Goal: Task Accomplishment & Management: Complete application form

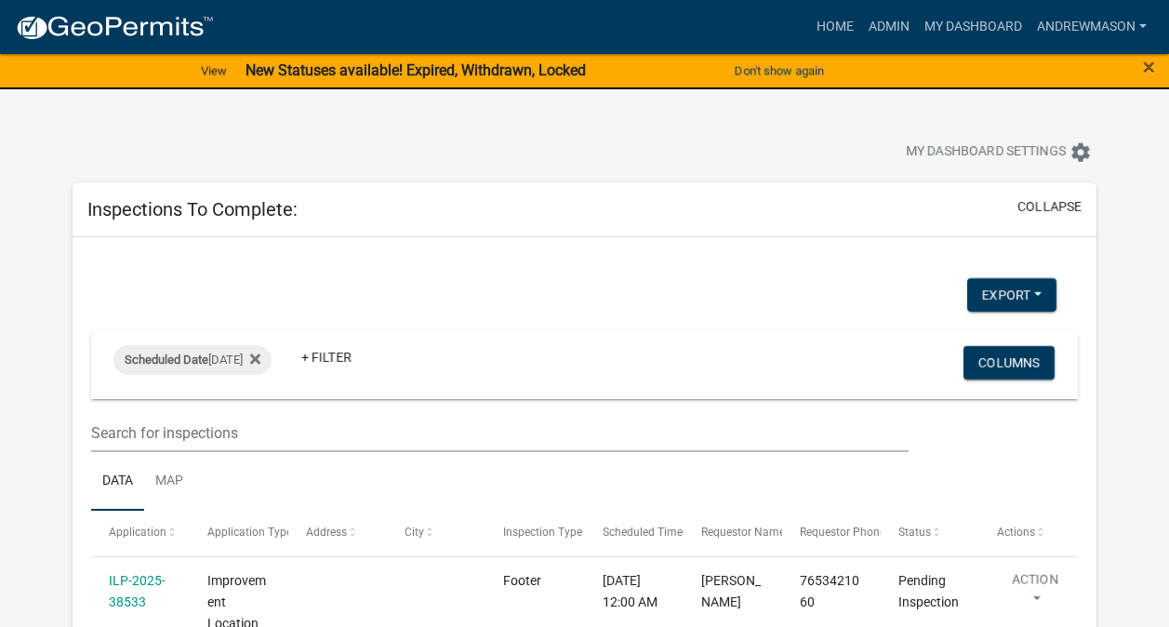
select select "3: 100"
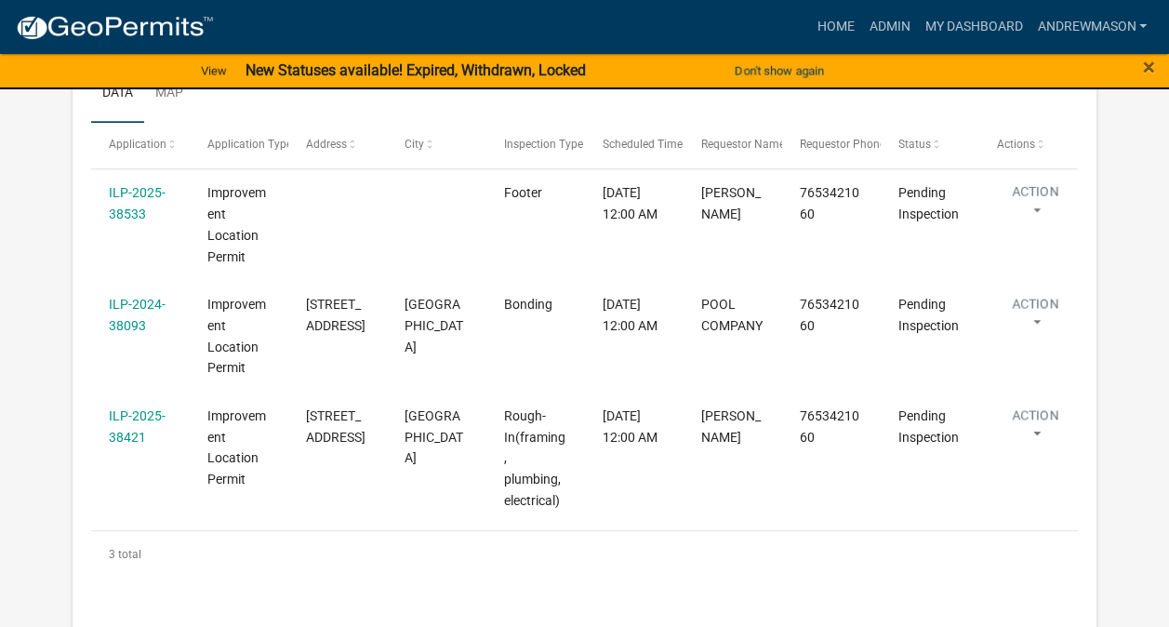
click at [128, 305] on link "ILP-2024-38093" at bounding box center [137, 315] width 57 height 36
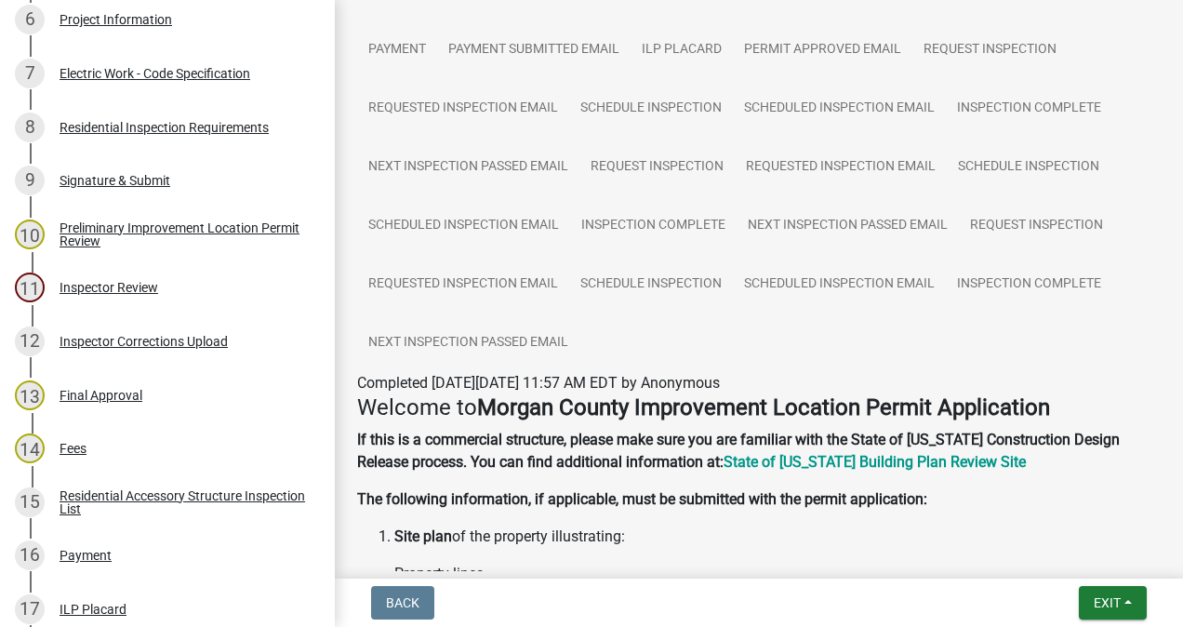
scroll to position [1031, 0]
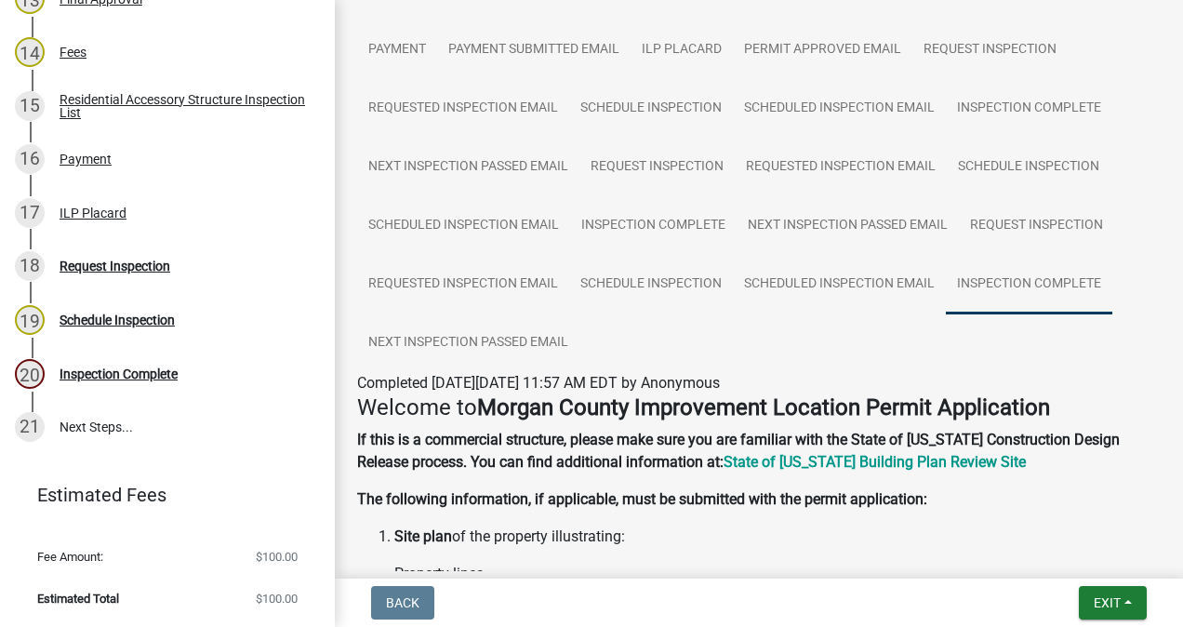
click at [1008, 287] on link "Inspection Complete" at bounding box center [1029, 285] width 166 height 60
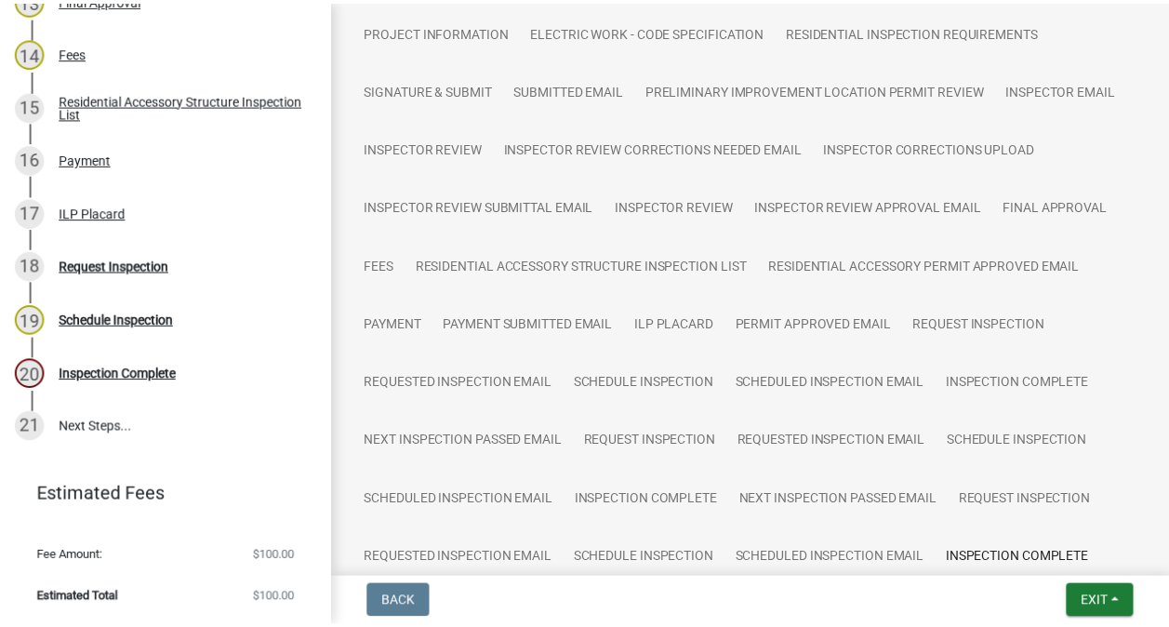
scroll to position [197, 0]
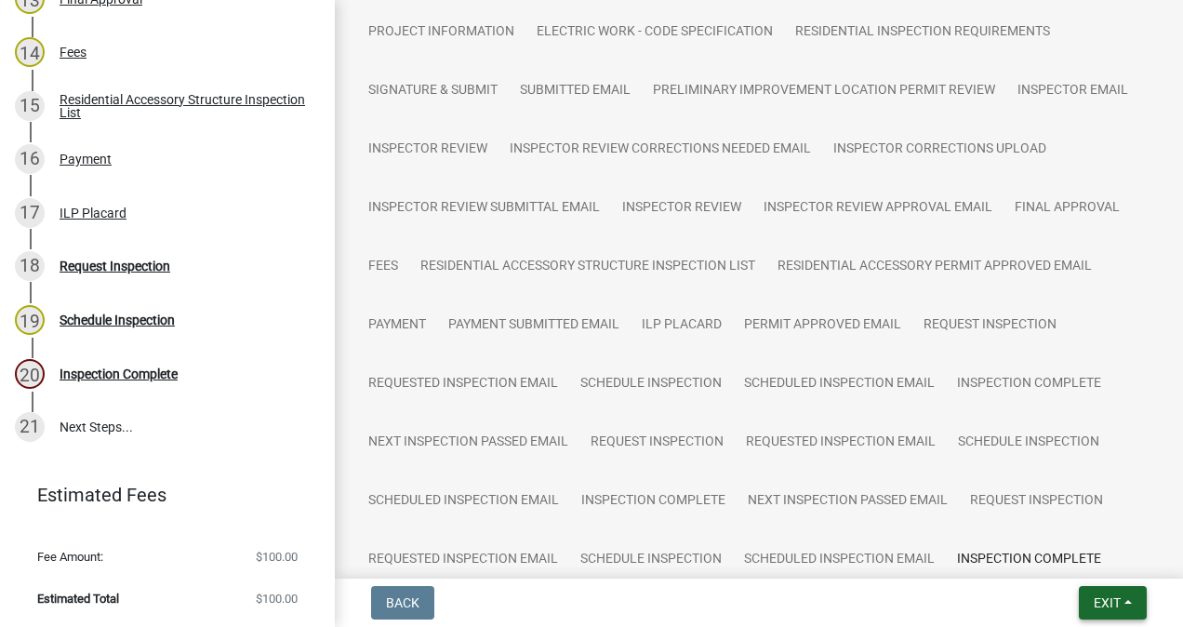
click at [1106, 607] on span "Exit" at bounding box center [1107, 602] width 27 height 15
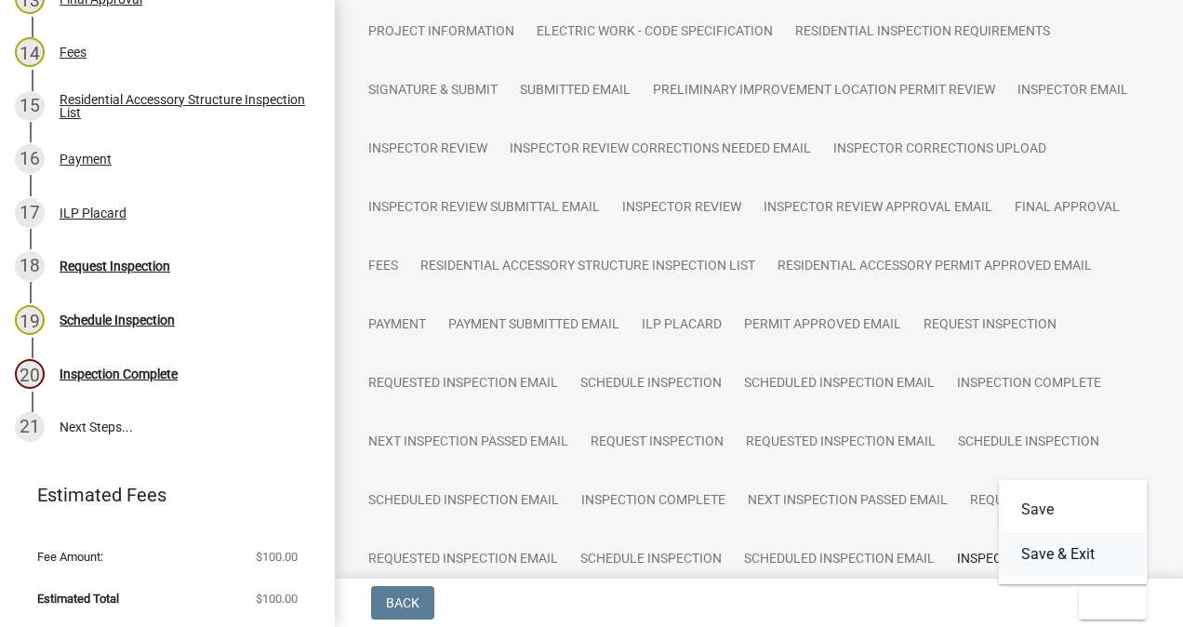
click at [1071, 556] on button "Save & Exit" at bounding box center [1073, 554] width 149 height 45
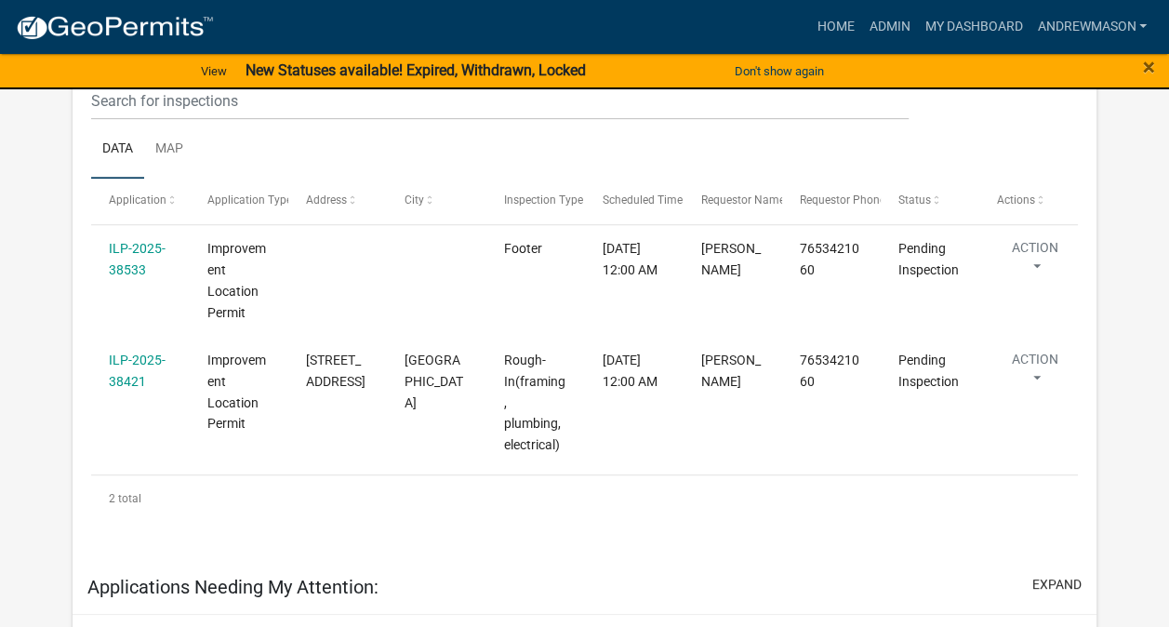
scroll to position [366, 0]
select select "3: 100"
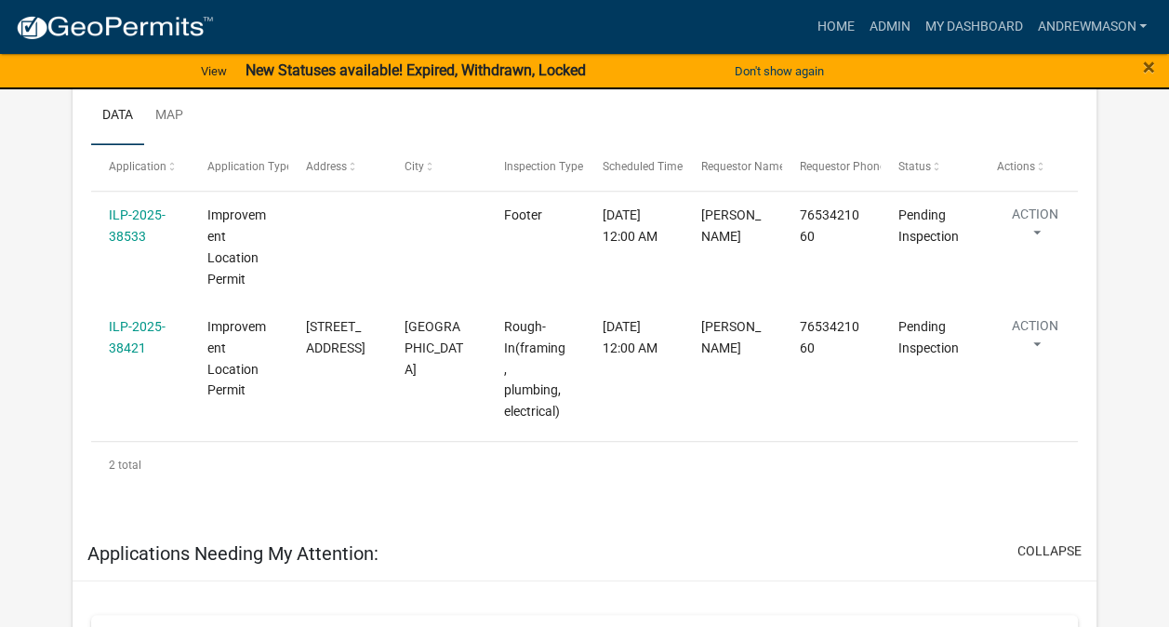
scroll to position [333, 0]
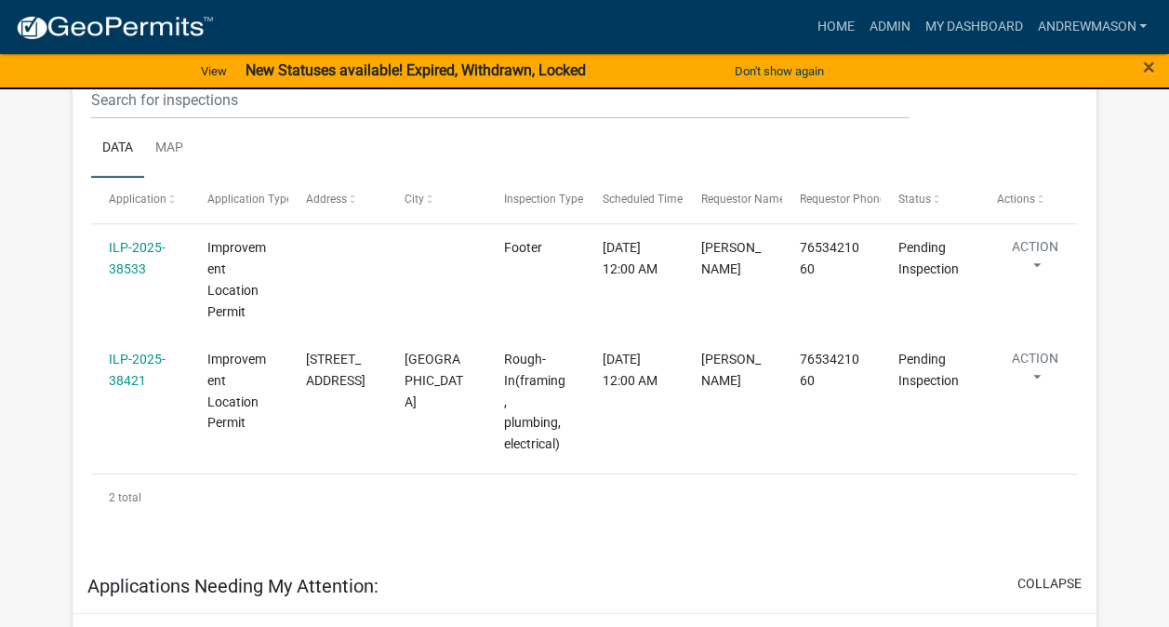
click at [138, 271] on link "ILP-2025-38533" at bounding box center [137, 258] width 57 height 36
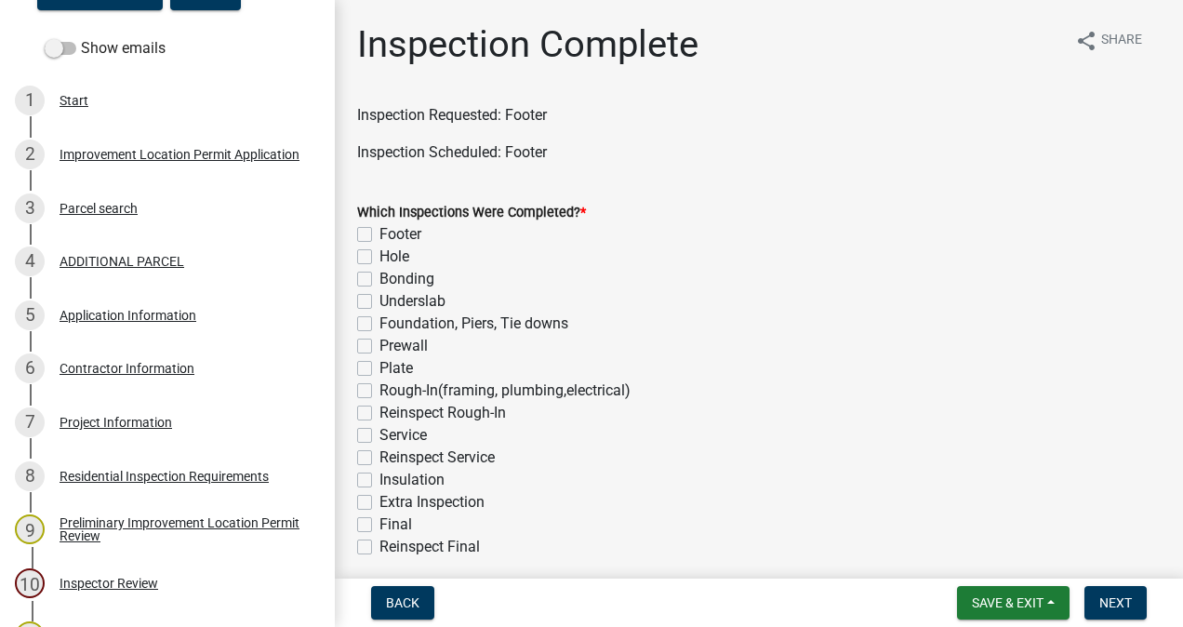
scroll to position [313, 0]
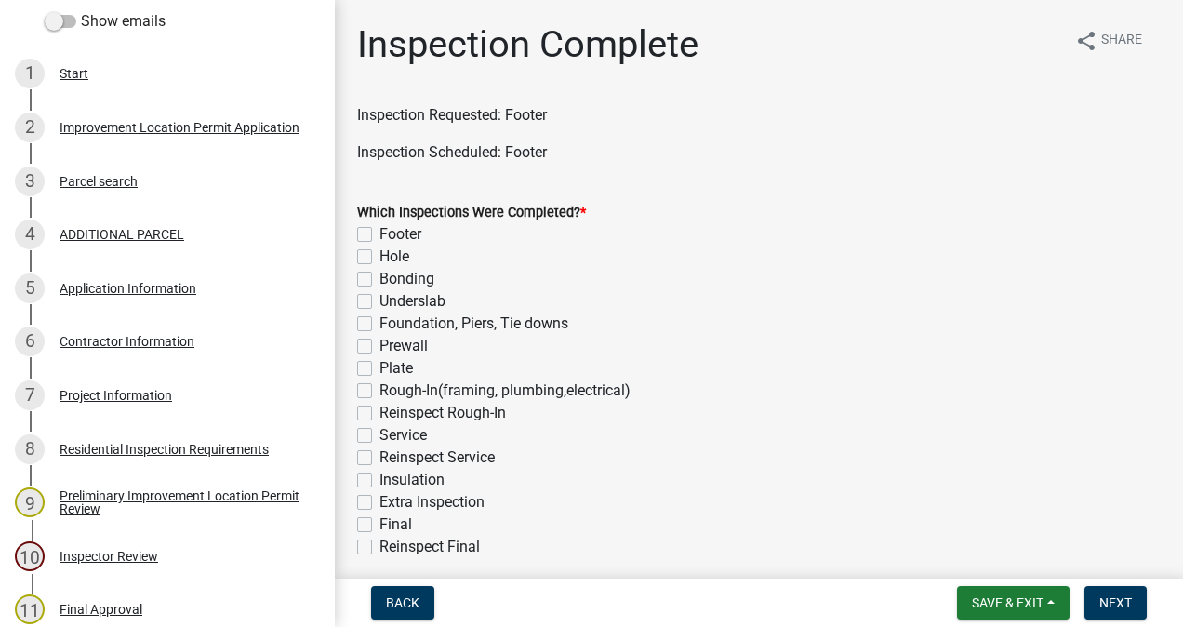
click at [125, 408] on div "7 Project Information" at bounding box center [160, 395] width 290 height 30
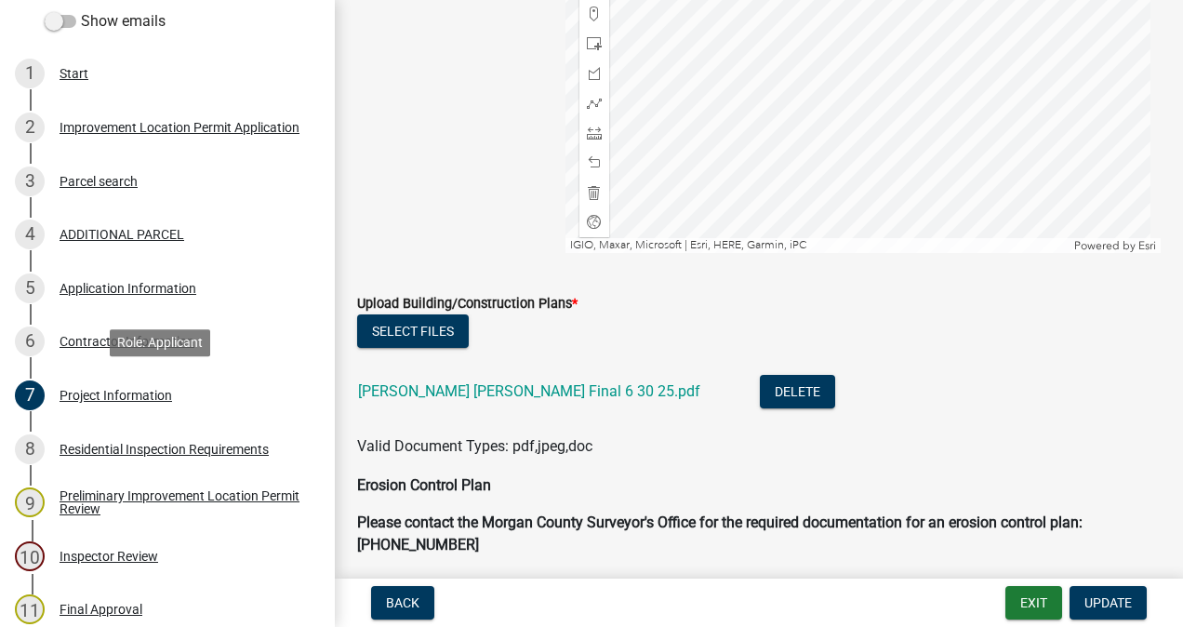
scroll to position [4218, 0]
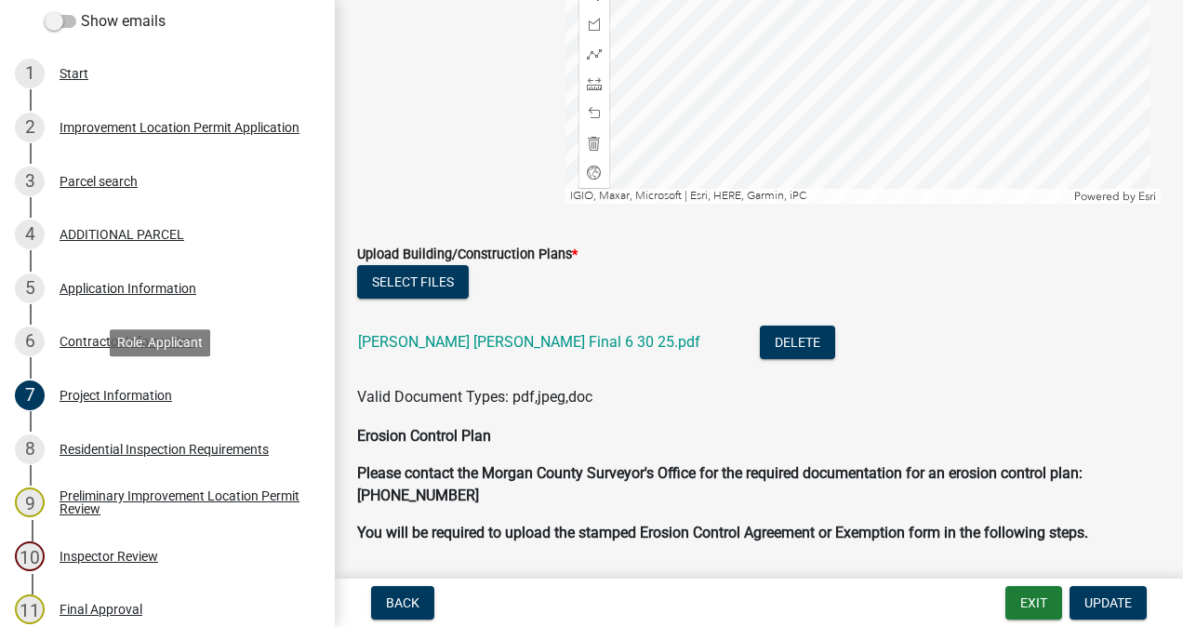
click at [524, 344] on link "[PERSON_NAME] [PERSON_NAME] Final 6 30 25.pdf" at bounding box center [529, 342] width 342 height 18
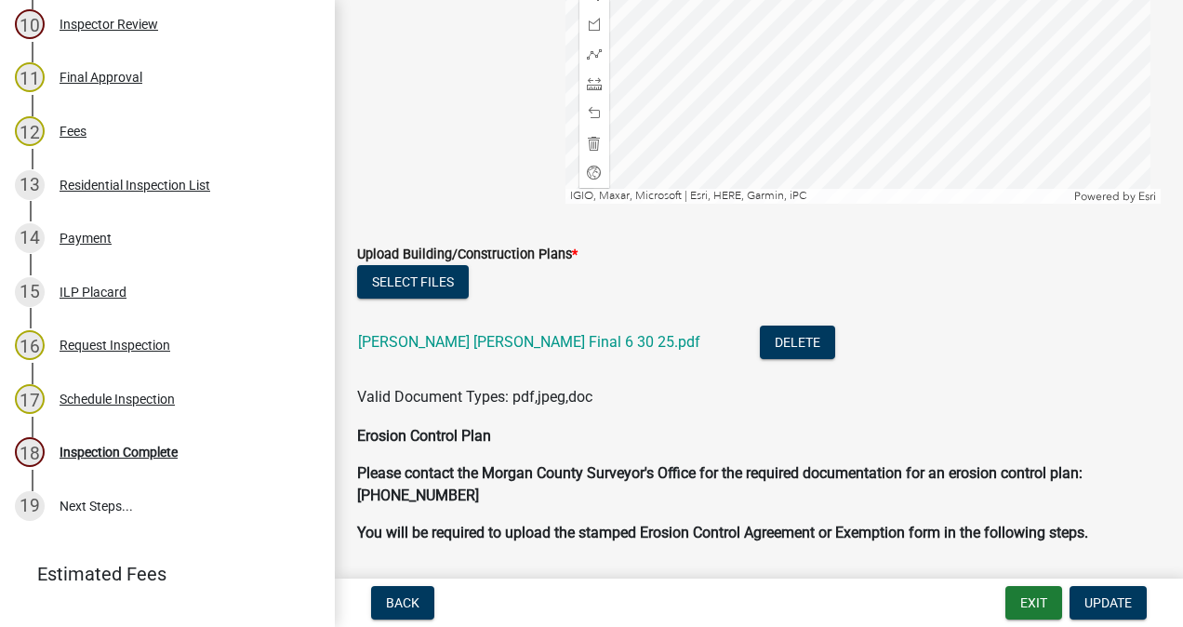
scroll to position [848, 0]
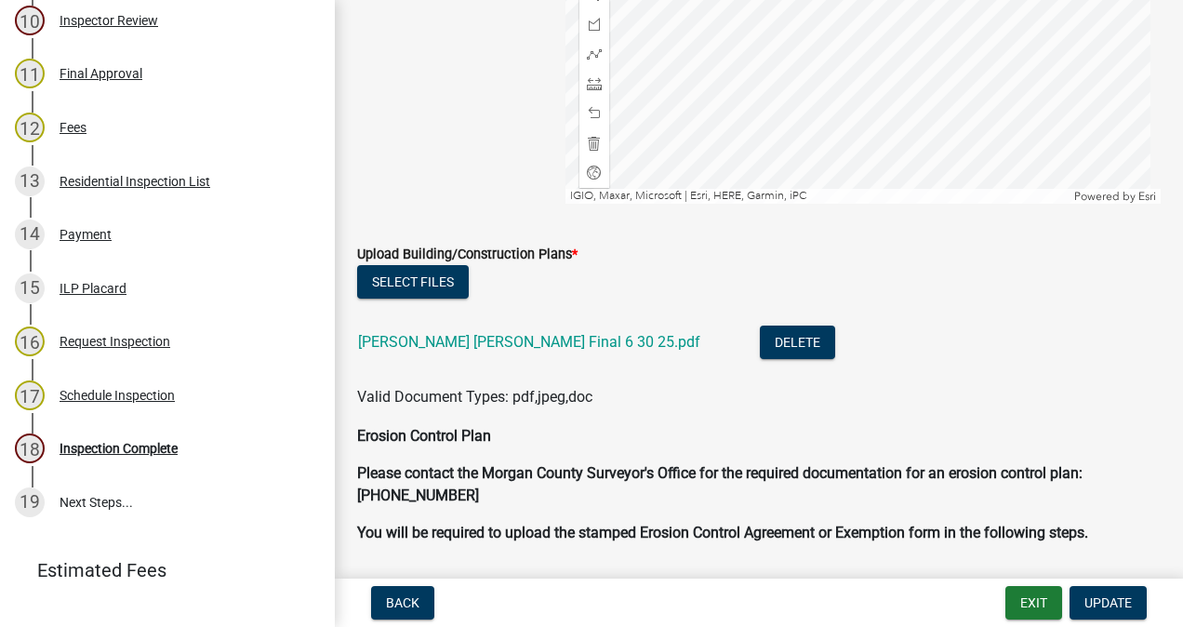
click at [149, 449] on div "Inspection Complete" at bounding box center [119, 448] width 118 height 13
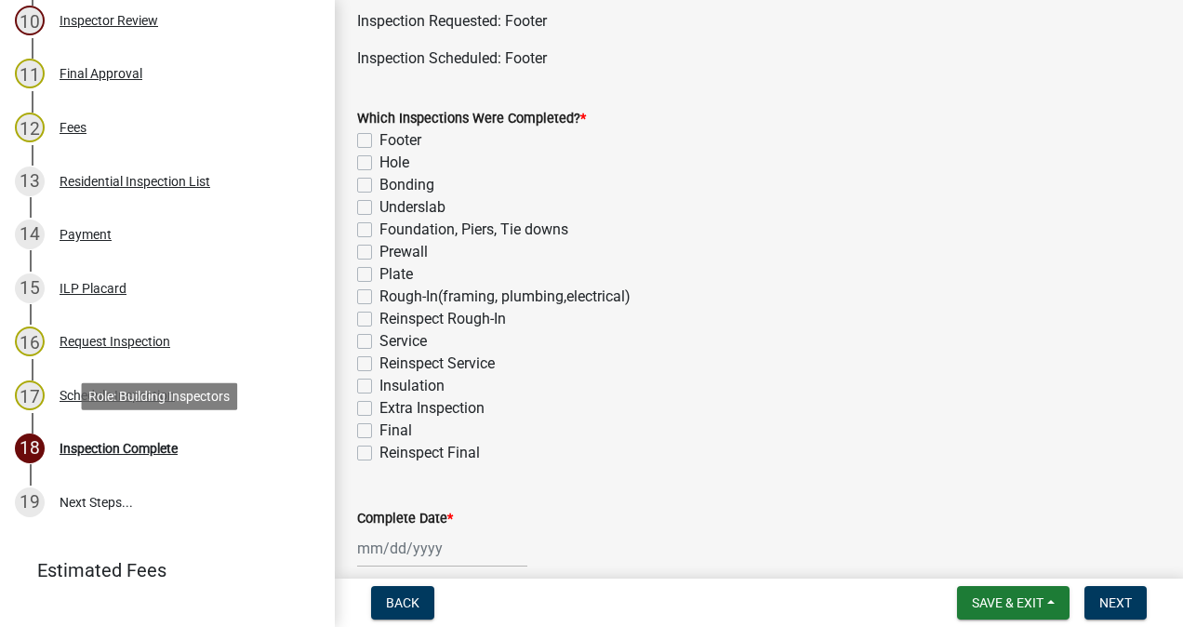
scroll to position [108, 0]
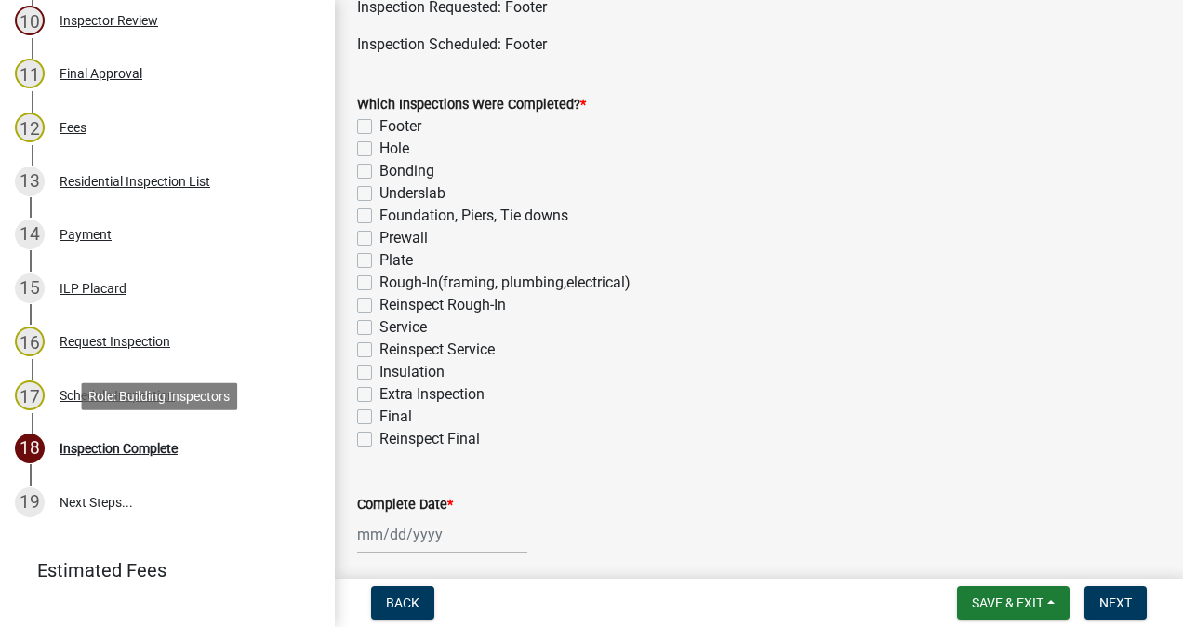
click at [379, 126] on label "Footer" at bounding box center [400, 126] width 42 height 22
click at [379, 126] on input "Footer" at bounding box center [385, 121] width 12 height 12
checkbox input "true"
checkbox input "false"
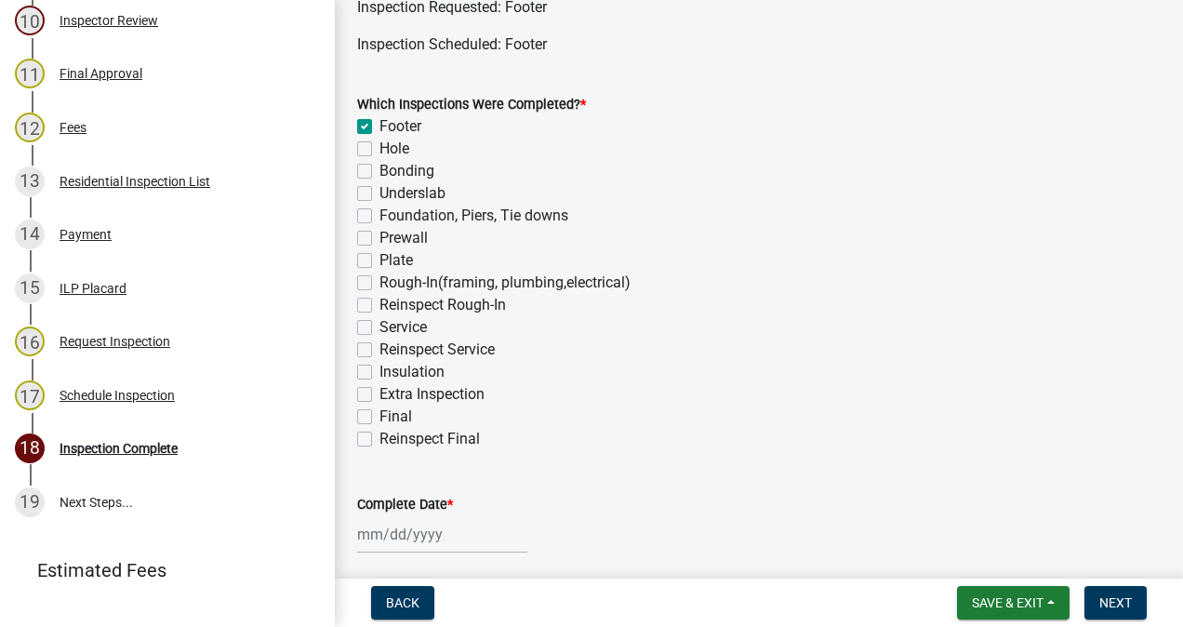
checkbox input "false"
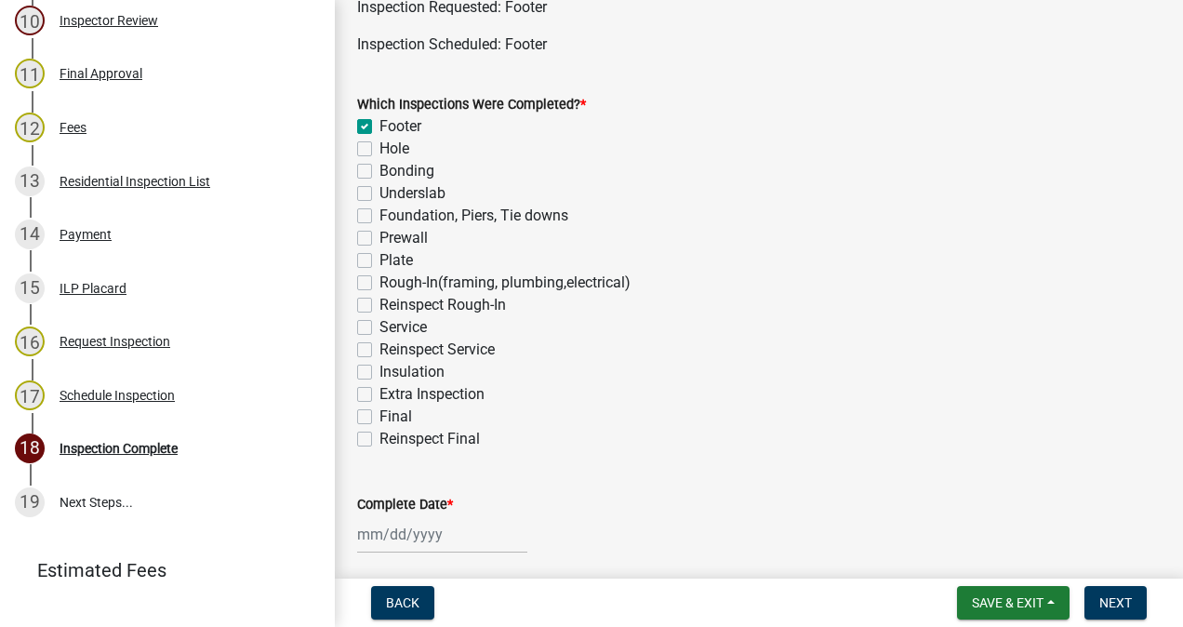
checkbox input "false"
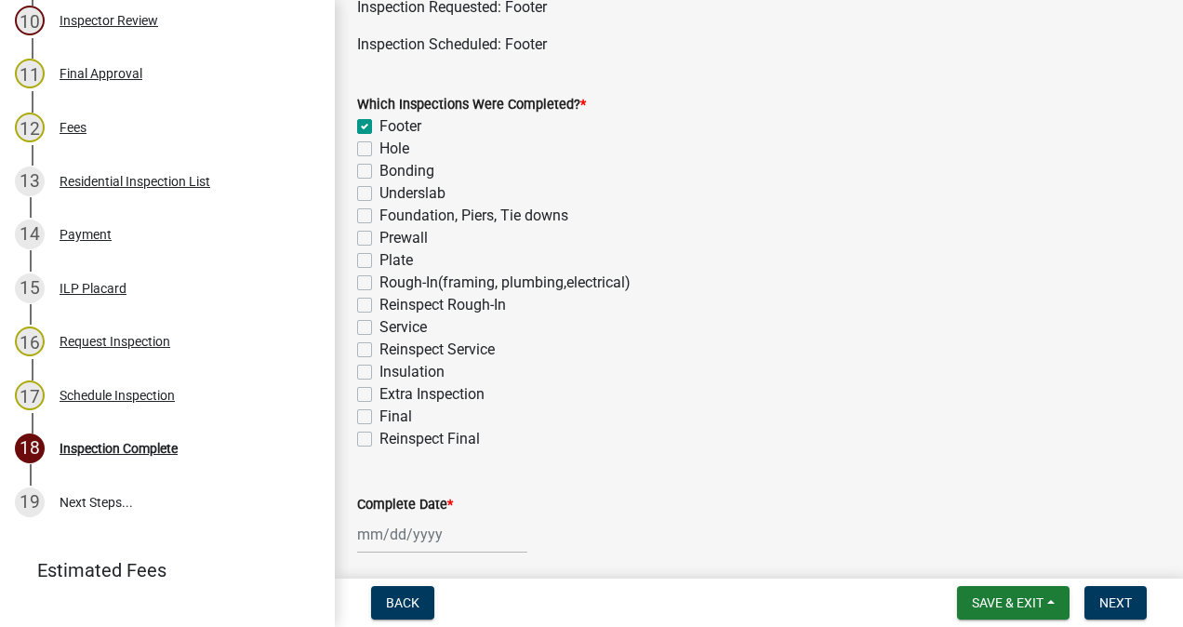
checkbox input "false"
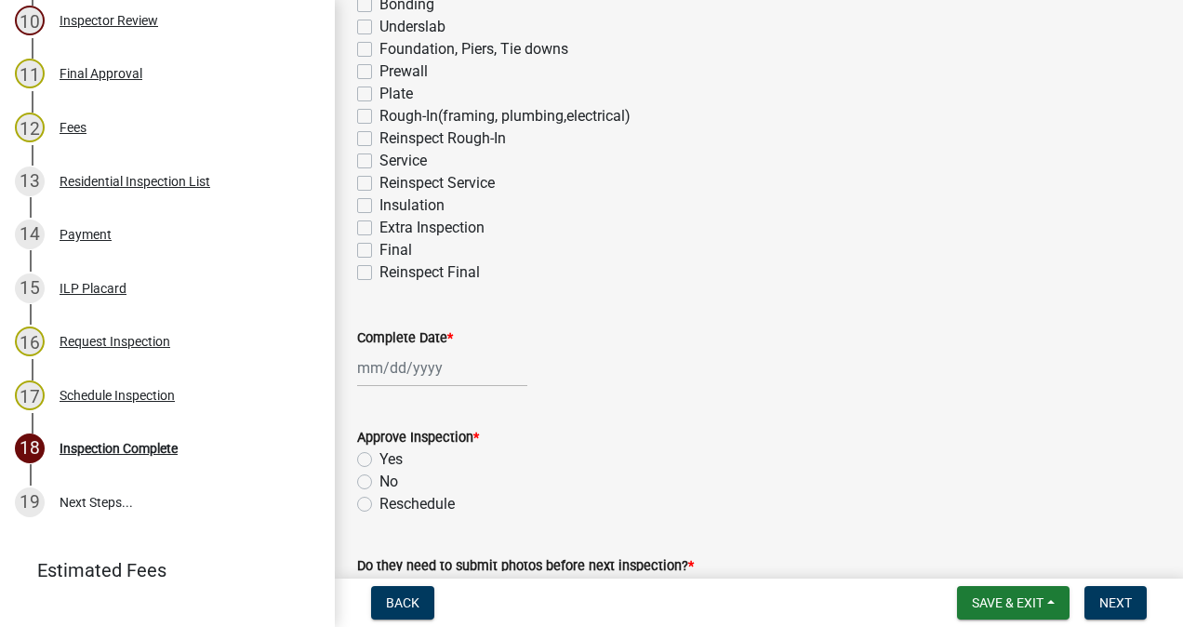
scroll to position [322, 0]
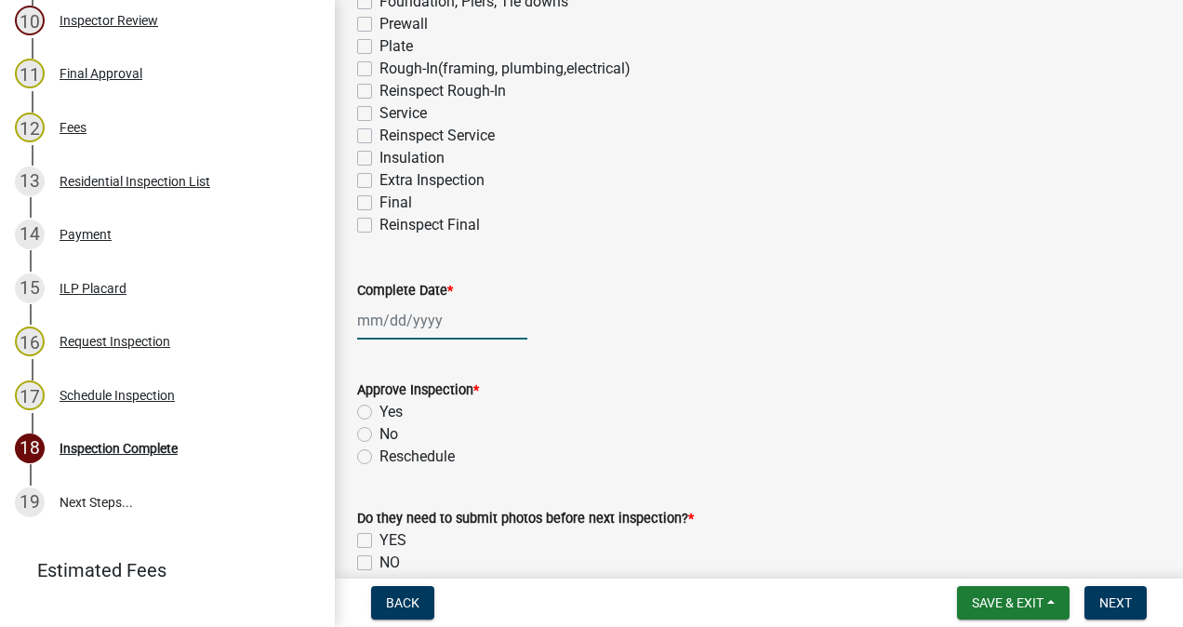
click at [432, 317] on div at bounding box center [442, 320] width 170 height 38
select select "8"
select select "2025"
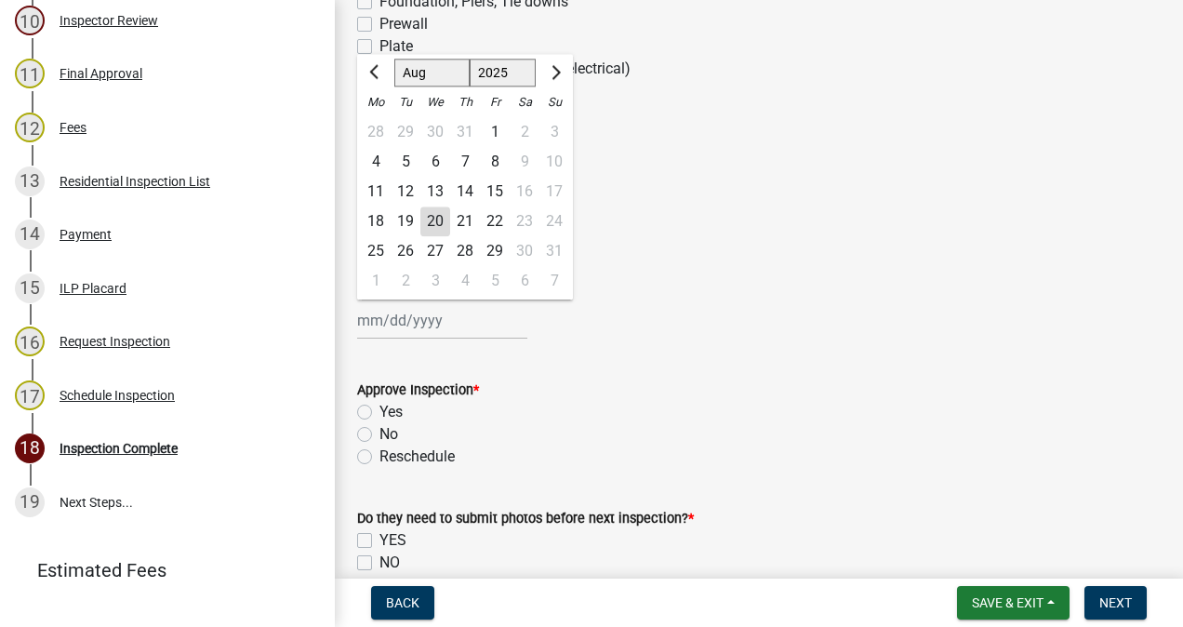
click at [440, 223] on div "20" at bounding box center [435, 221] width 30 height 30
type input "[DATE]"
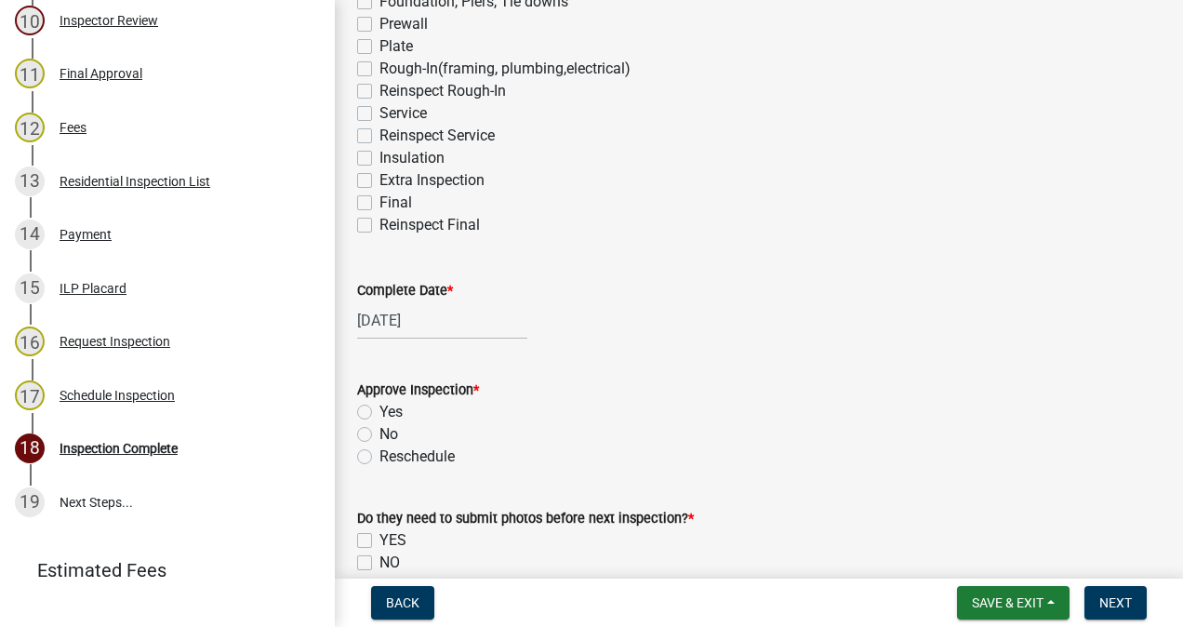
click at [379, 411] on label "Yes" at bounding box center [390, 412] width 23 height 22
click at [379, 411] on input "Yes" at bounding box center [385, 407] width 12 height 12
radio input "true"
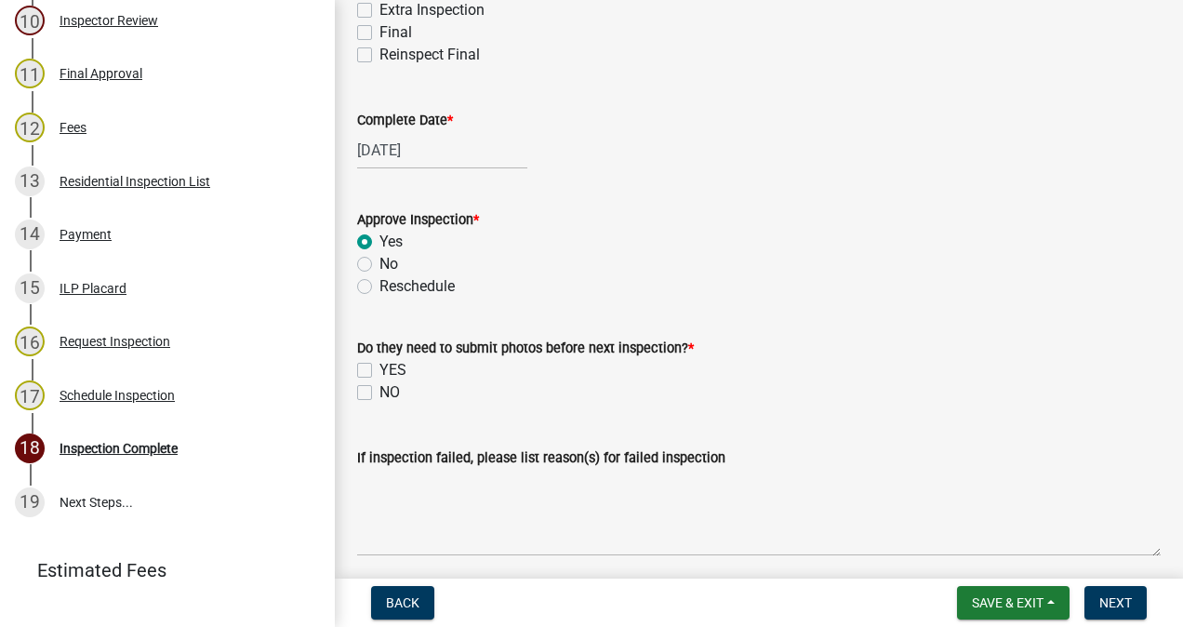
scroll to position [605, 0]
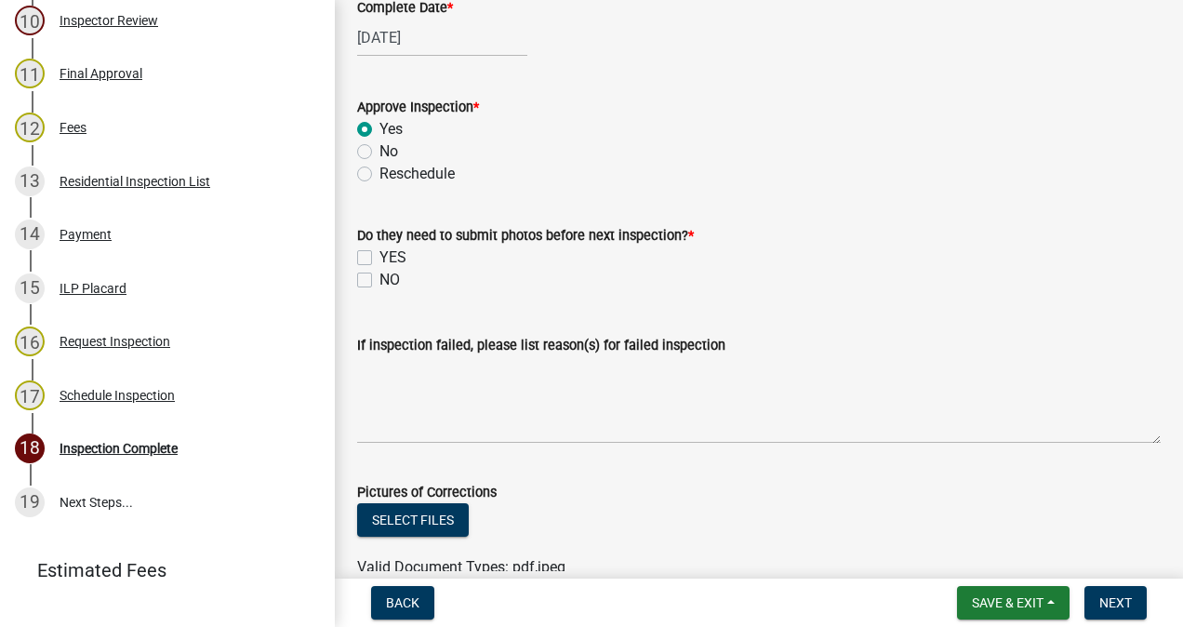
click at [379, 279] on label "NO" at bounding box center [389, 280] width 20 height 22
click at [379, 279] on input "NO" at bounding box center [385, 275] width 12 height 12
checkbox input "true"
checkbox input "false"
checkbox input "true"
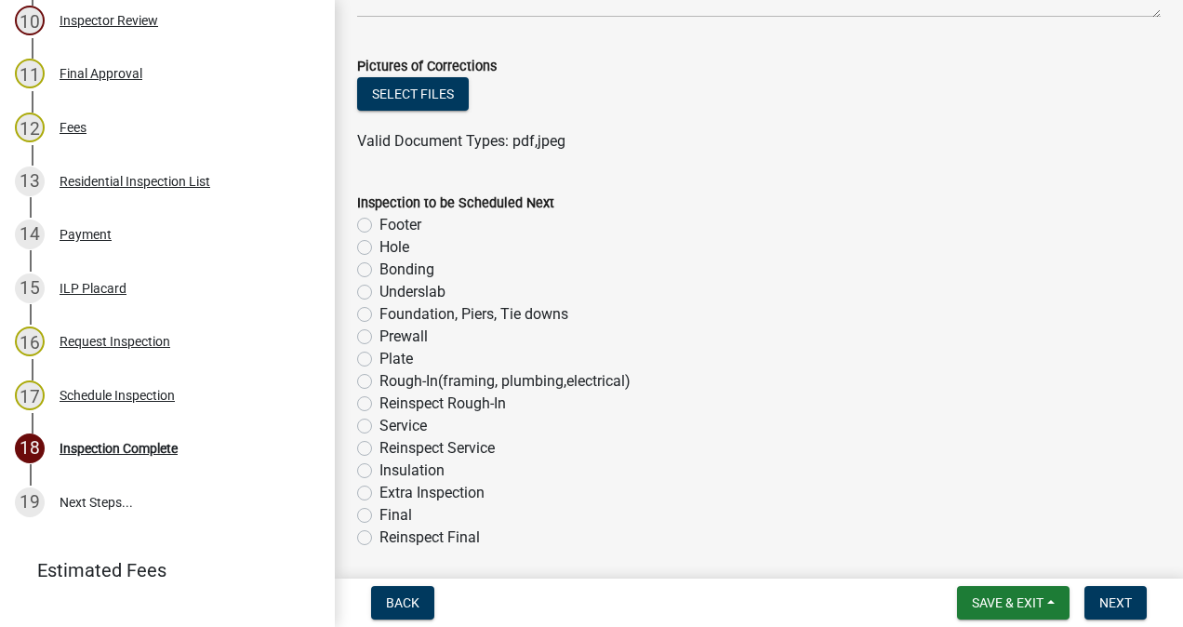
scroll to position [1095, 0]
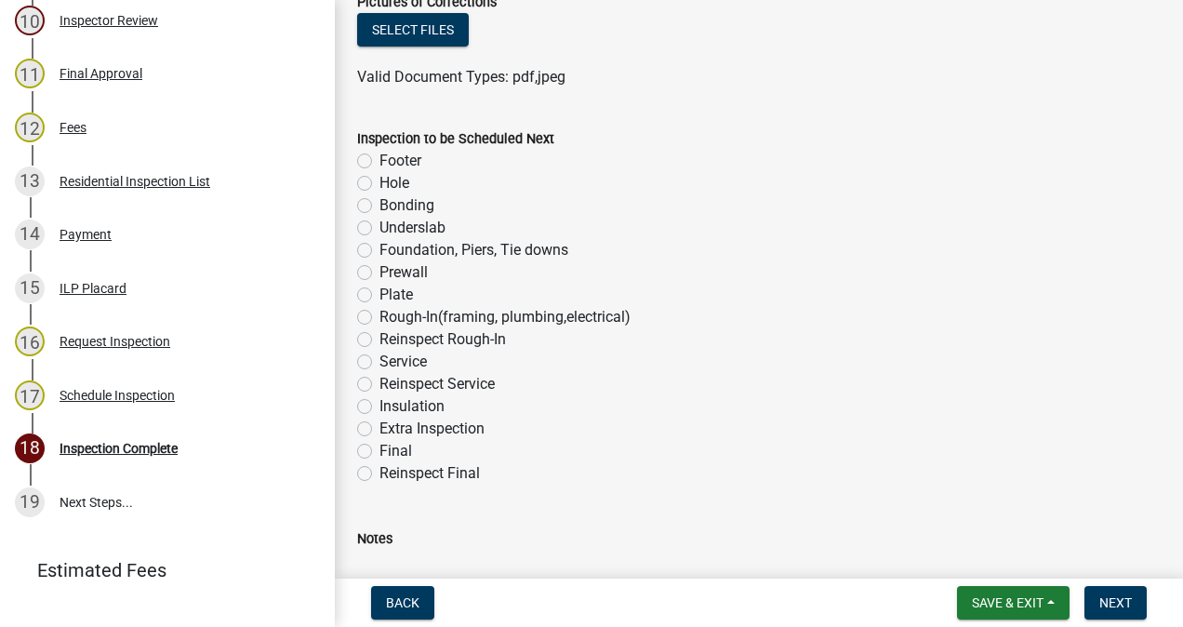
click at [379, 227] on label "Underslab" at bounding box center [412, 228] width 66 height 22
click at [379, 227] on input "Underslab" at bounding box center [385, 223] width 12 height 12
radio input "true"
click at [1093, 593] on button "Next" at bounding box center [1115, 602] width 62 height 33
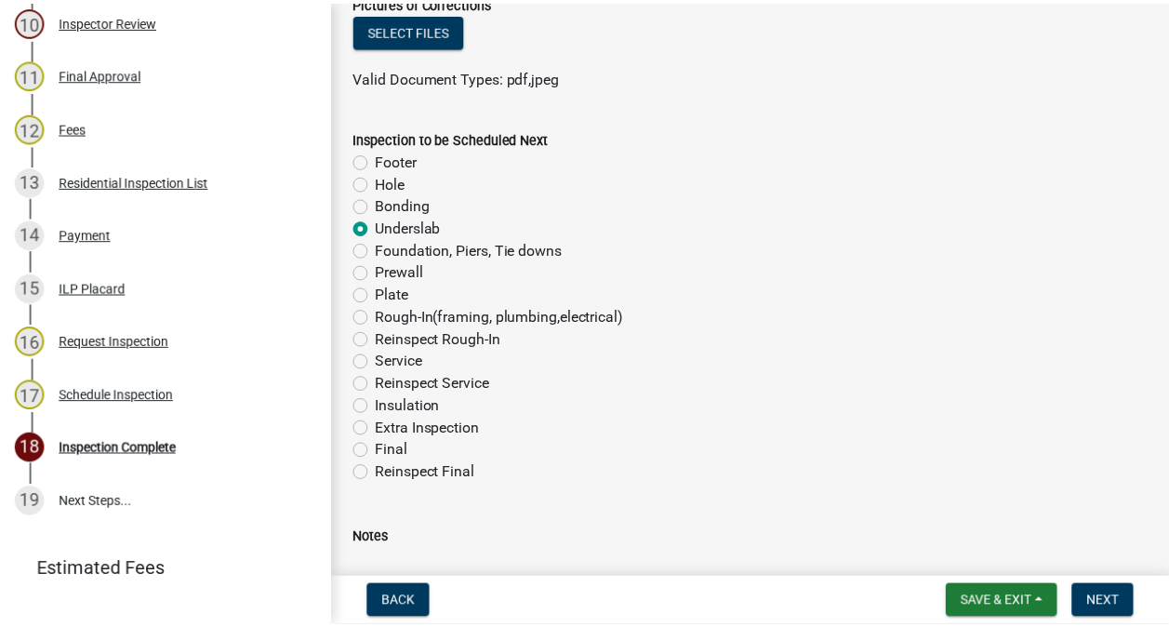
scroll to position [0, 0]
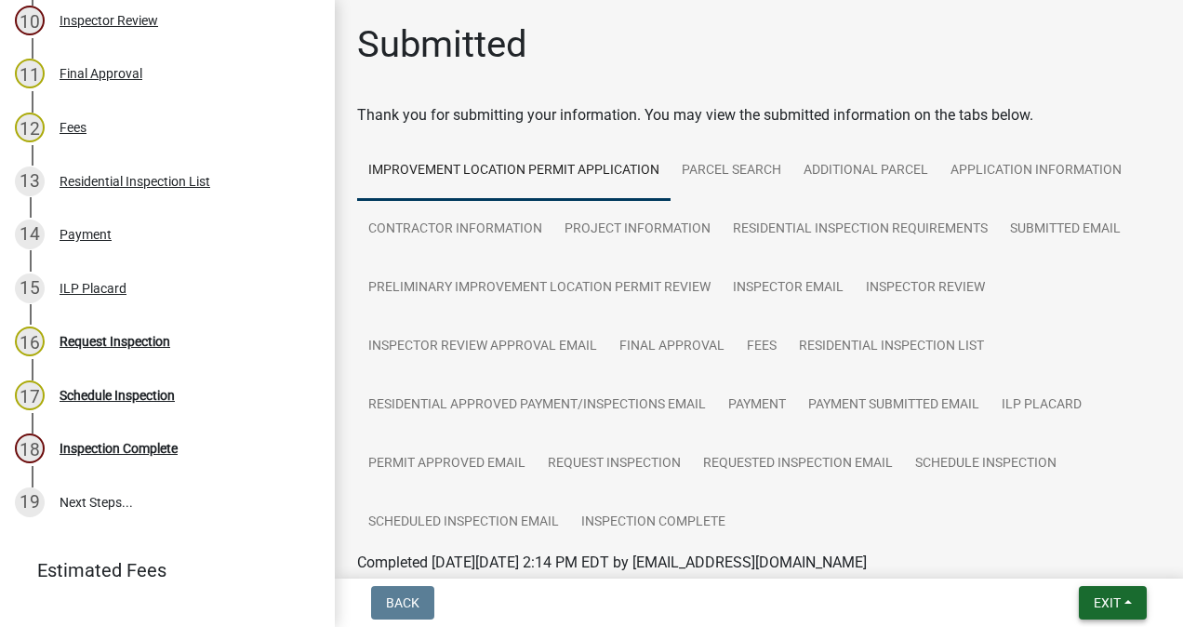
click at [1109, 614] on button "Exit" at bounding box center [1113, 602] width 68 height 33
click at [1068, 574] on button "Save & Exit" at bounding box center [1073, 554] width 149 height 45
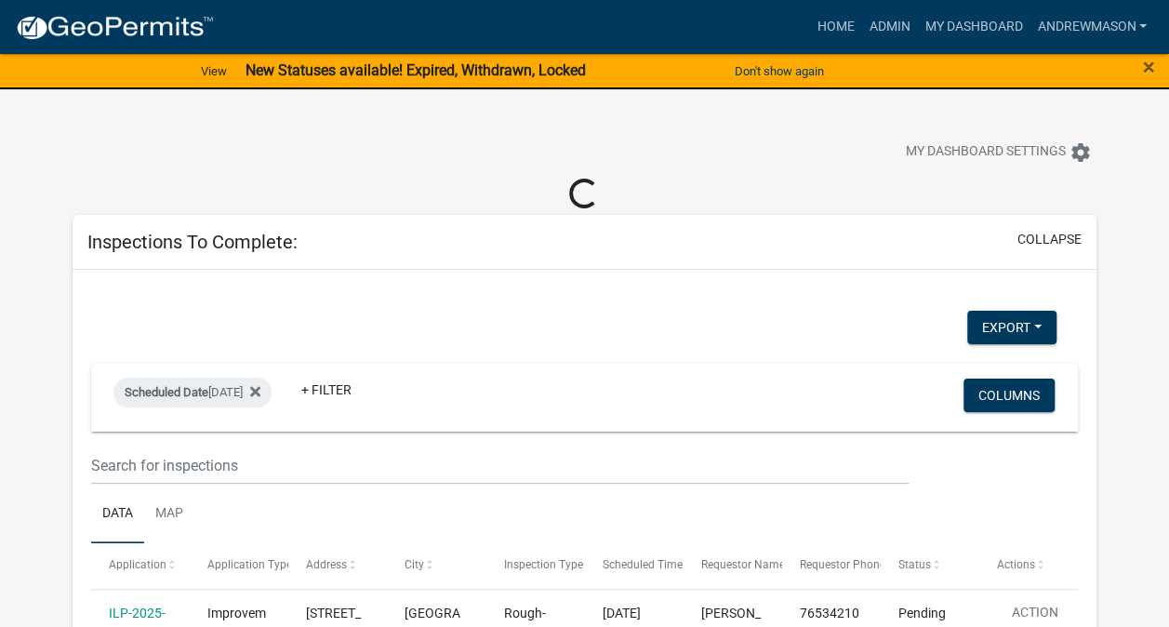
select select "3: 100"
